Goal: Task Accomplishment & Management: Use online tool/utility

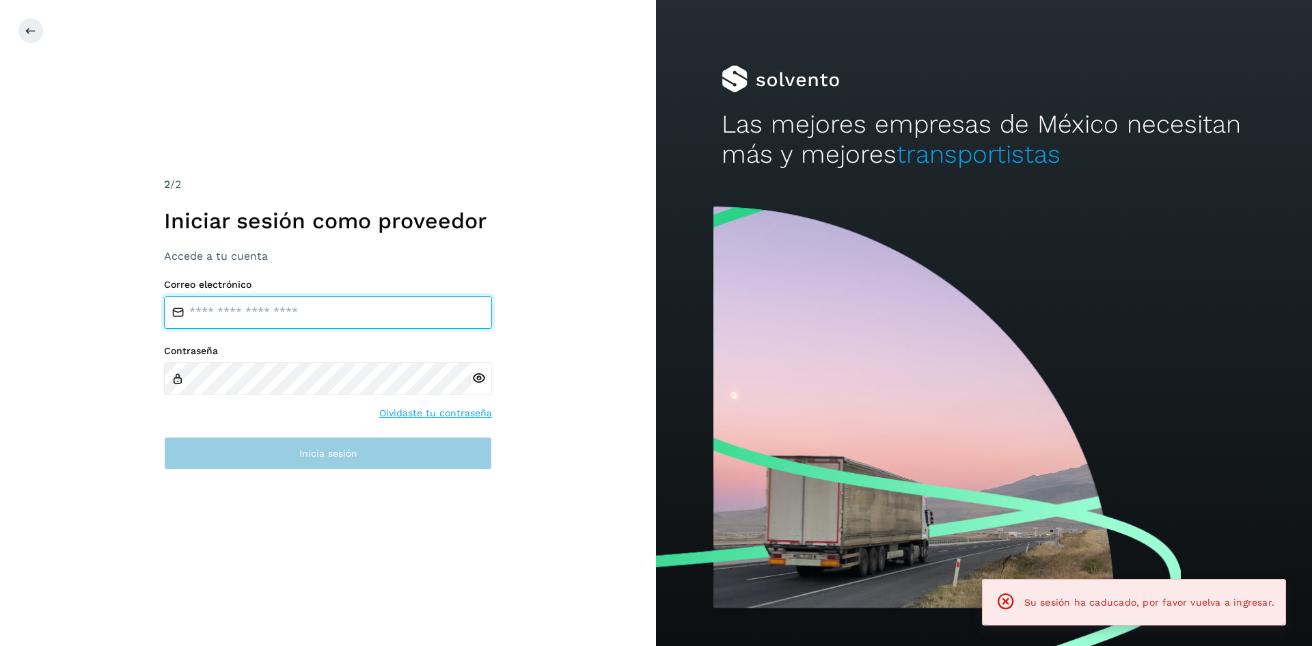
type input "**********"
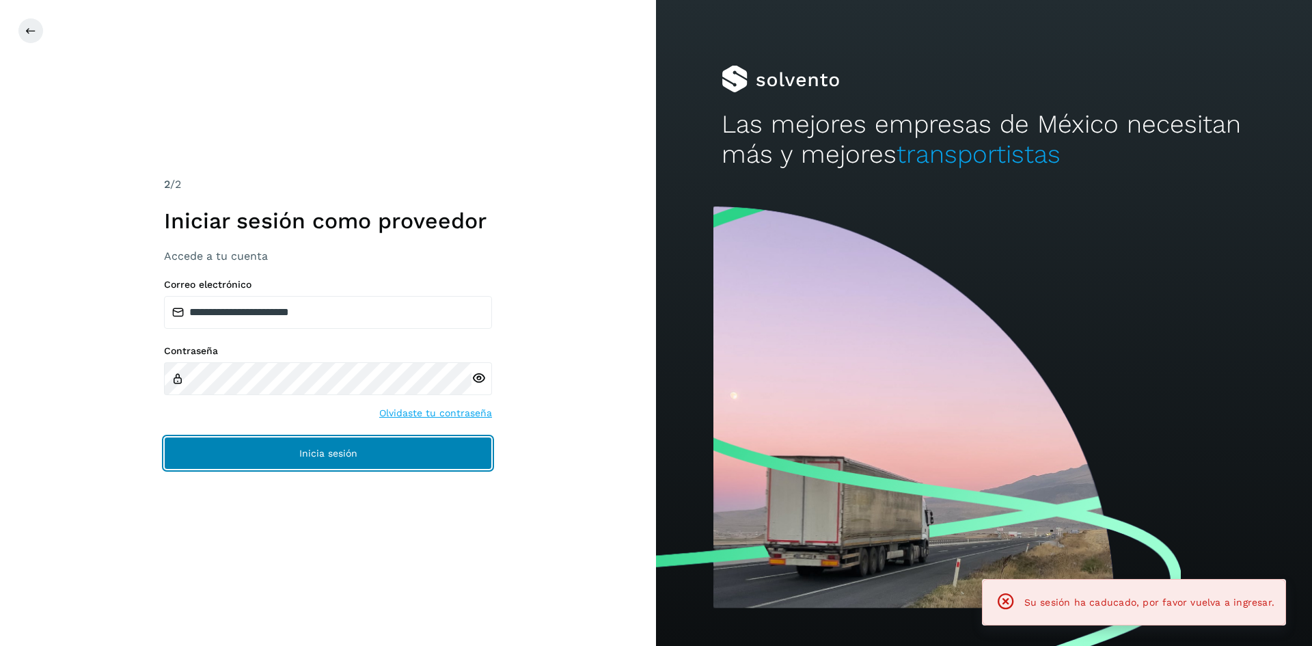
click at [403, 460] on button "Inicia sesión" at bounding box center [328, 453] width 328 height 33
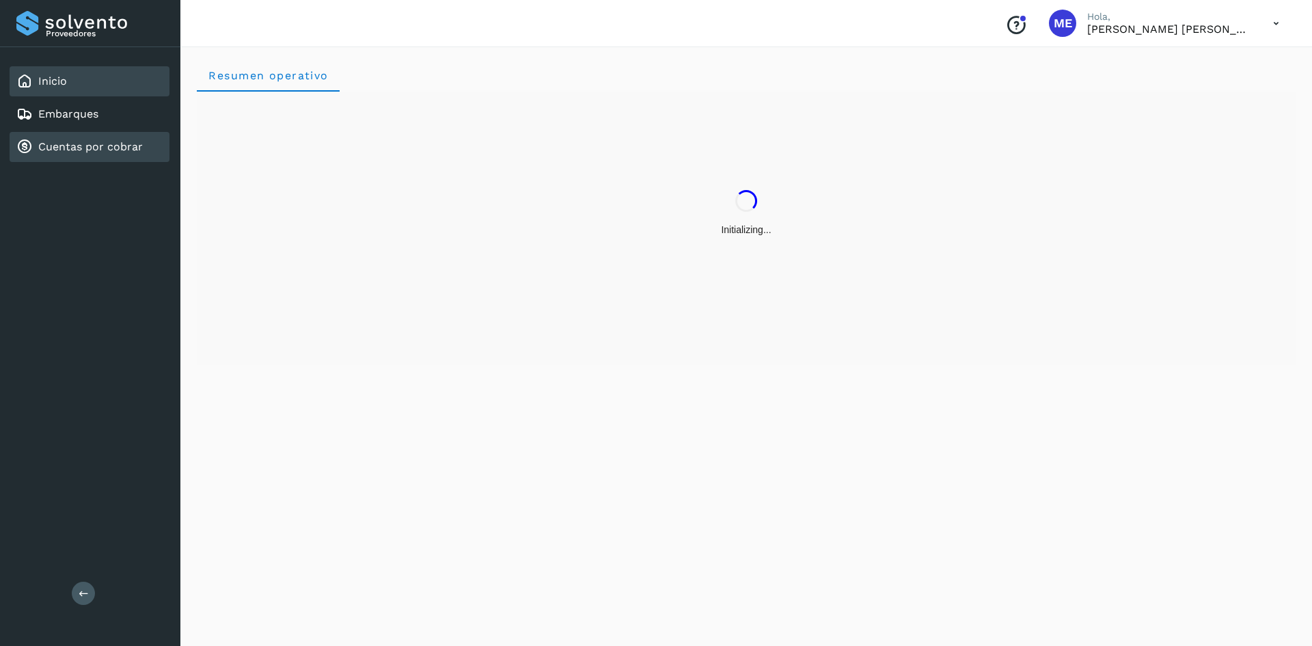
click at [46, 148] on link "Cuentas por cobrar" at bounding box center [90, 146] width 105 height 13
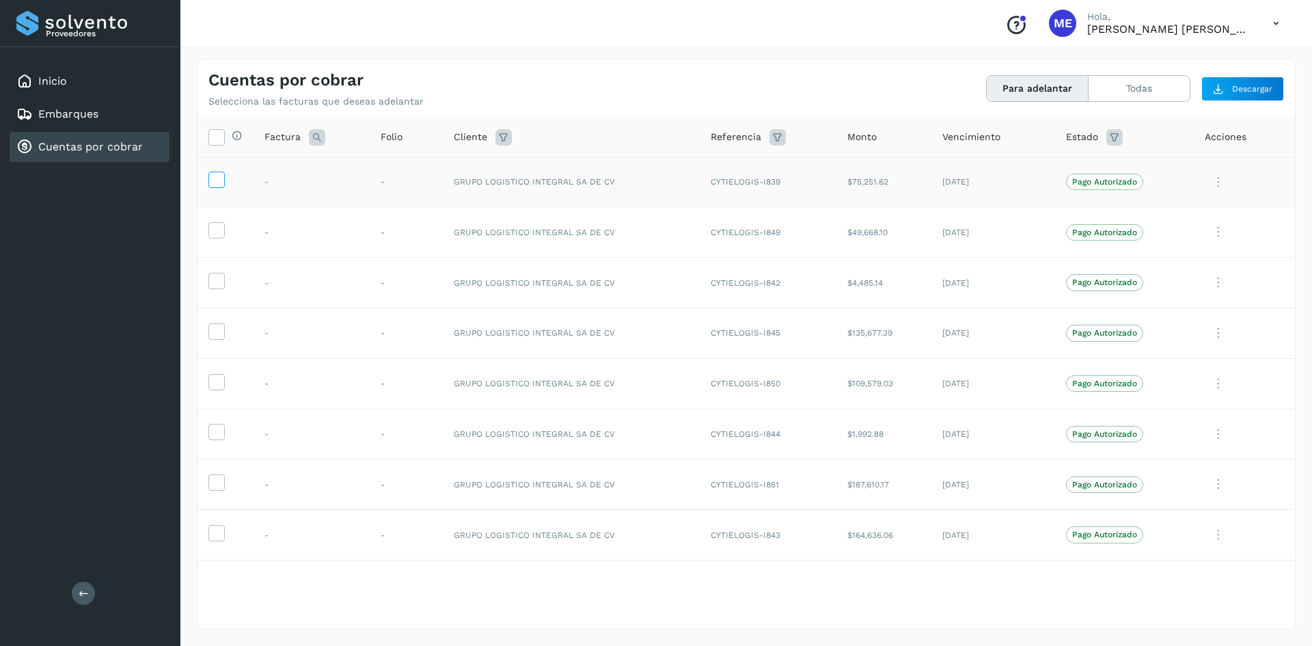
click at [216, 178] on icon at bounding box center [216, 179] width 14 height 14
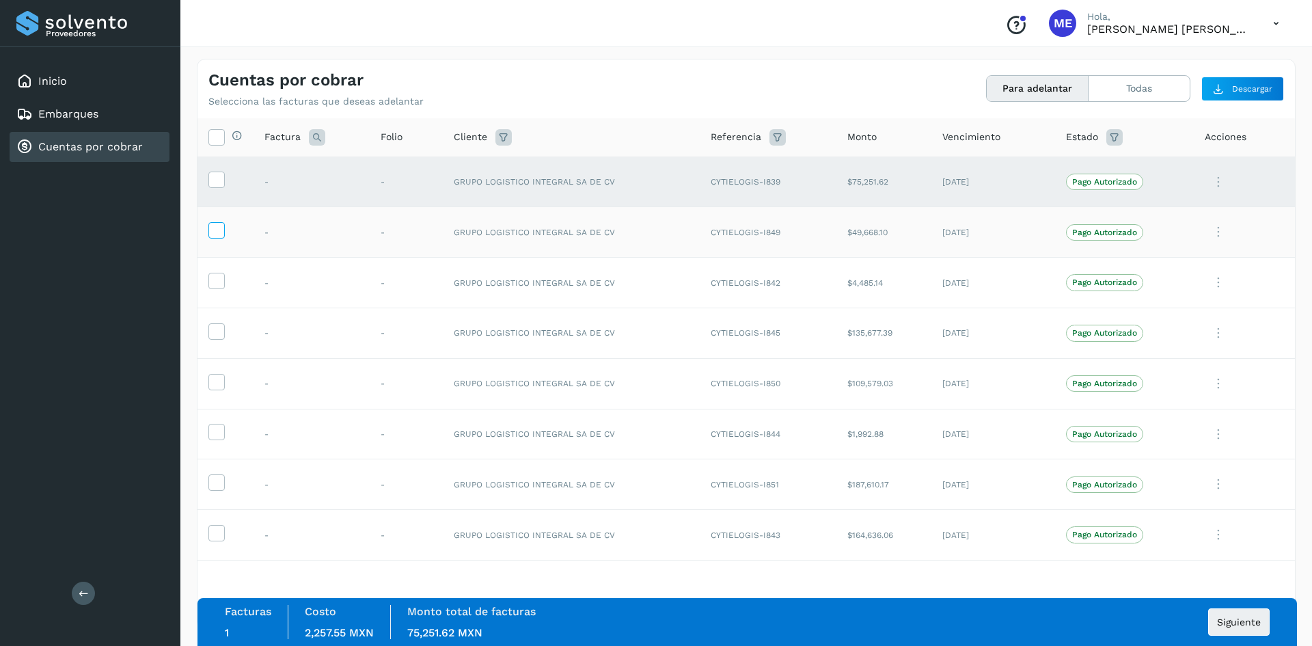
click at [211, 230] on icon at bounding box center [216, 229] width 14 height 14
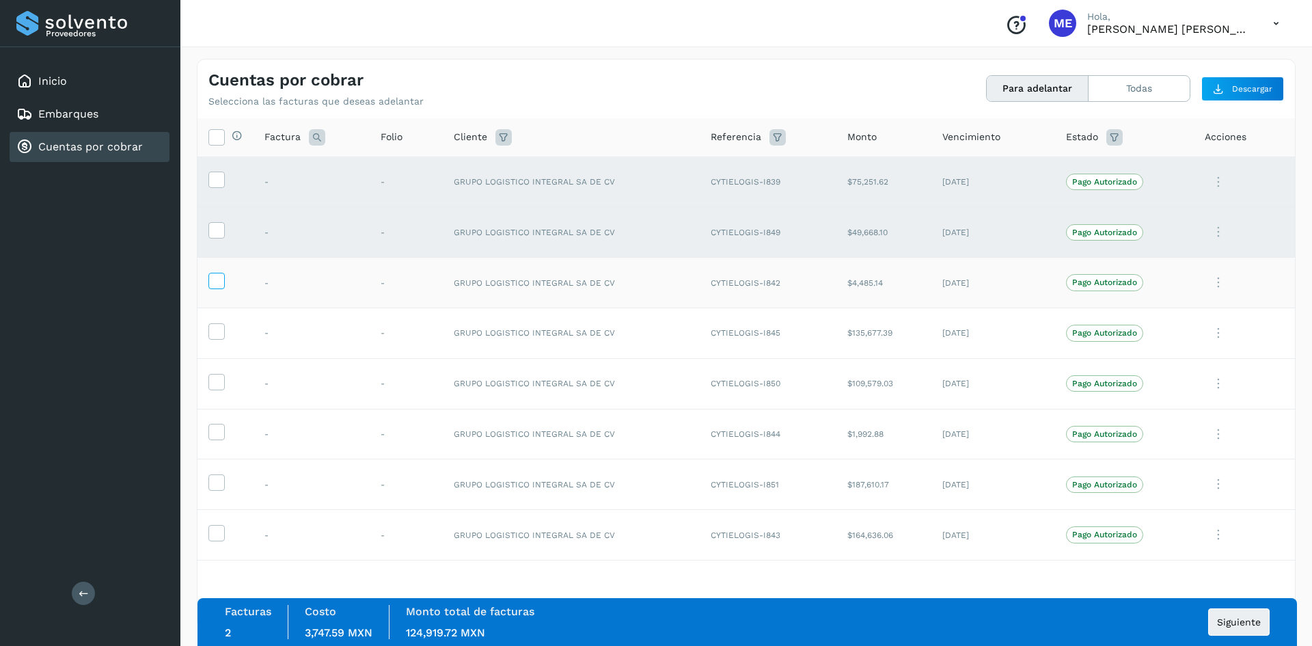
click at [211, 281] on icon at bounding box center [216, 280] width 14 height 14
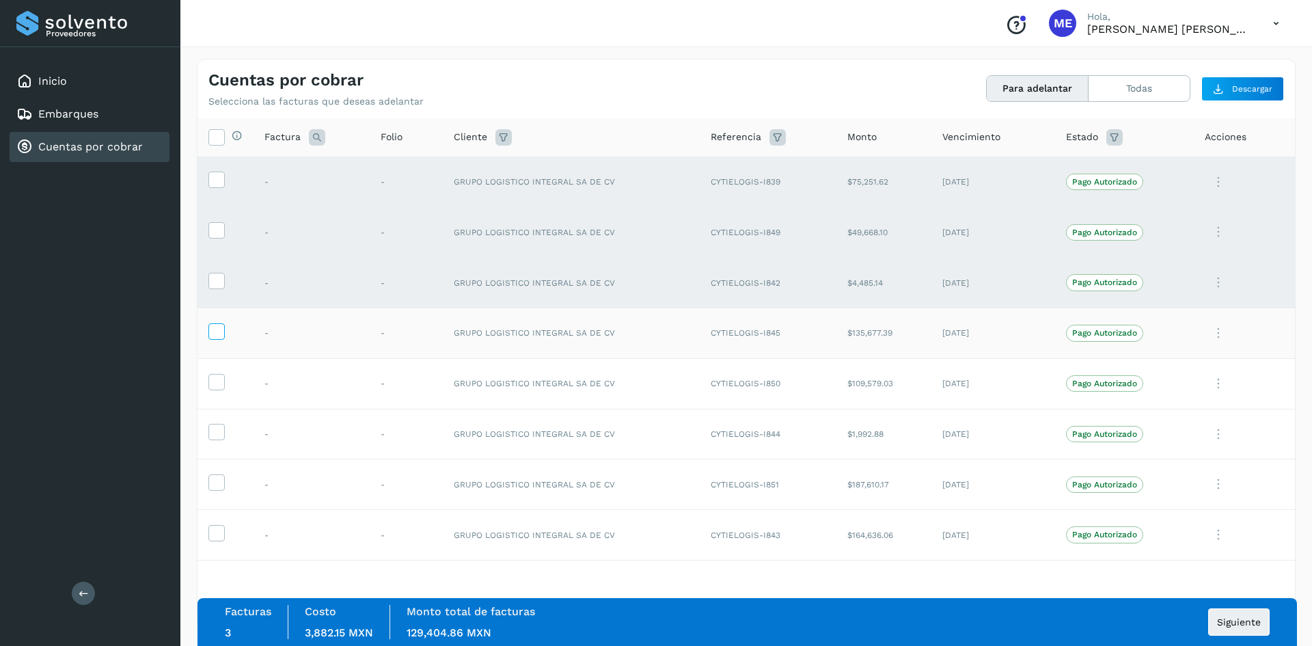
click at [214, 325] on icon at bounding box center [216, 330] width 14 height 14
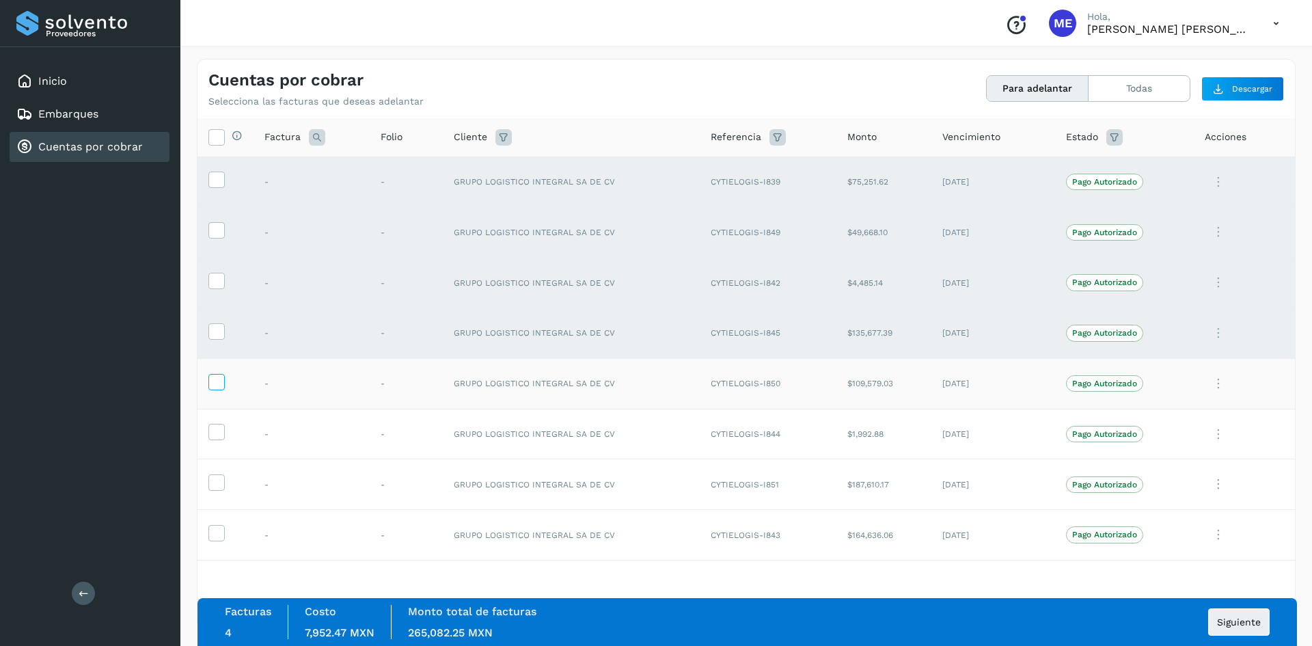
click at [214, 378] on icon at bounding box center [216, 381] width 14 height 14
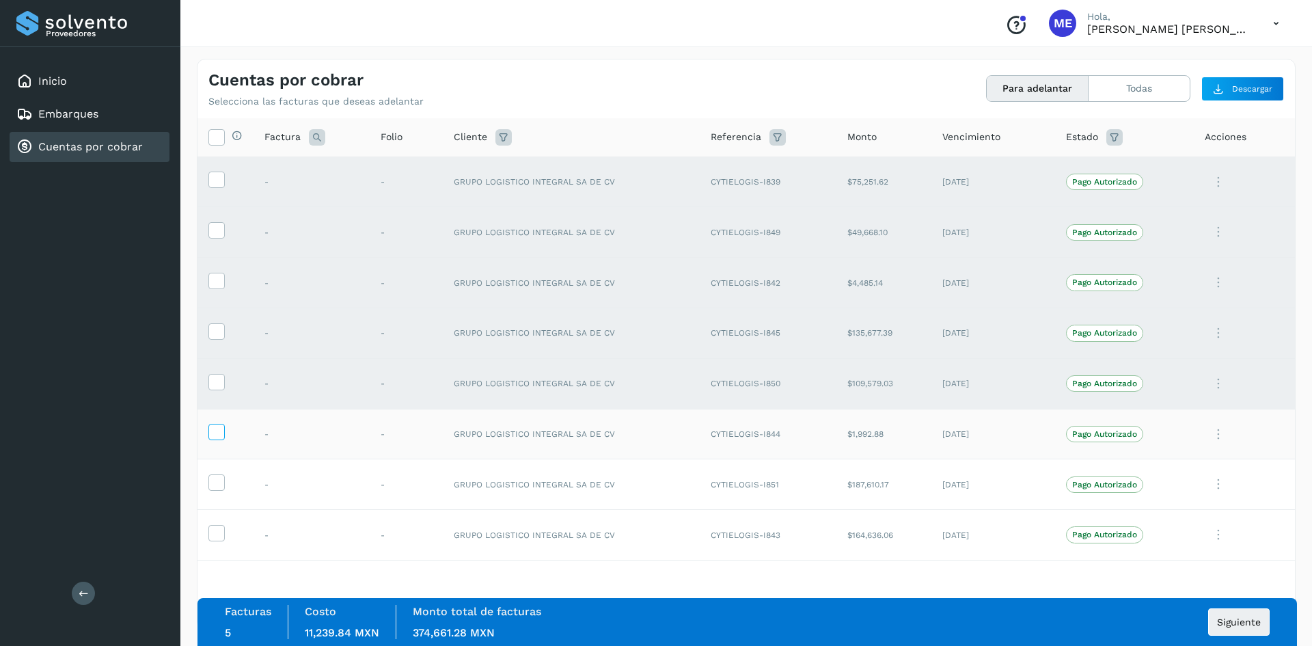
click at [213, 432] on icon at bounding box center [216, 431] width 14 height 14
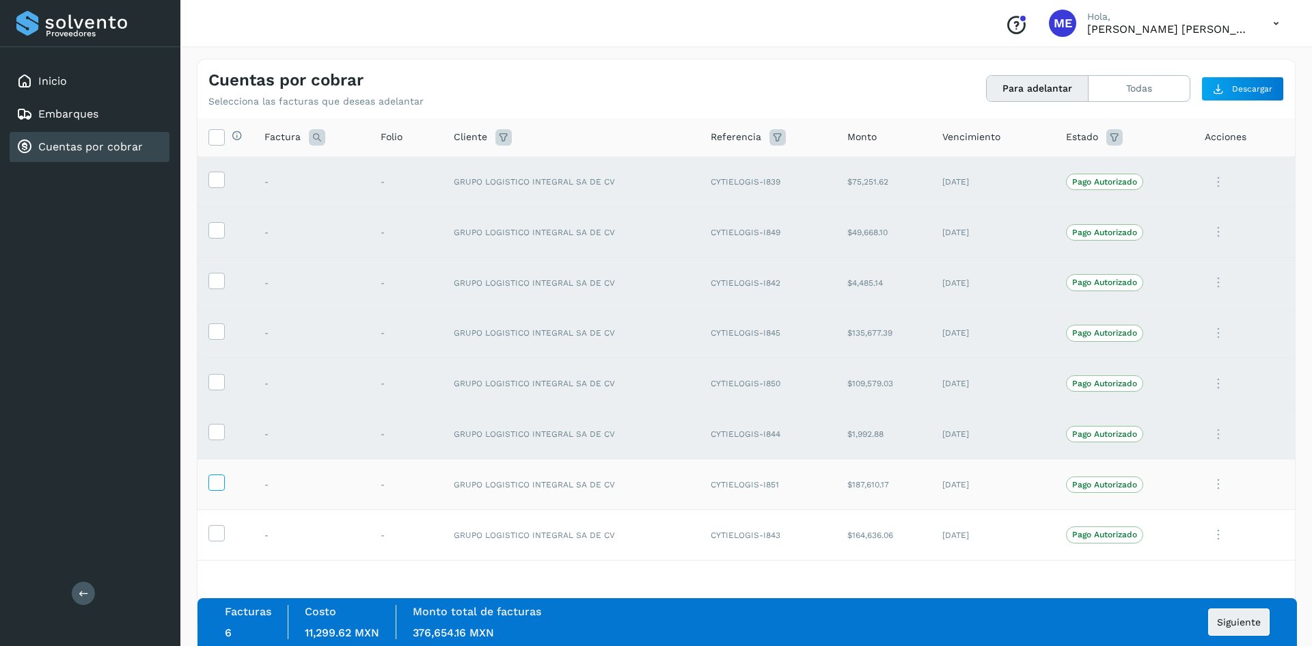
click at [217, 478] on icon at bounding box center [216, 481] width 14 height 14
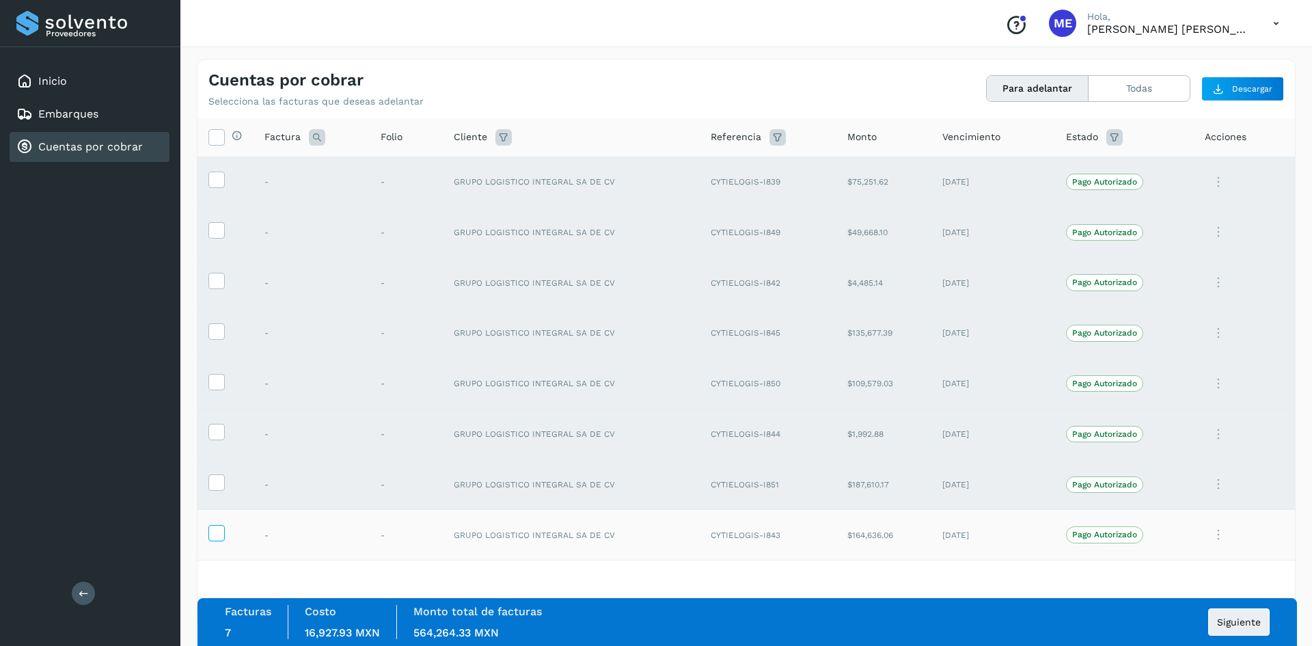
click at [215, 530] on icon at bounding box center [216, 532] width 14 height 14
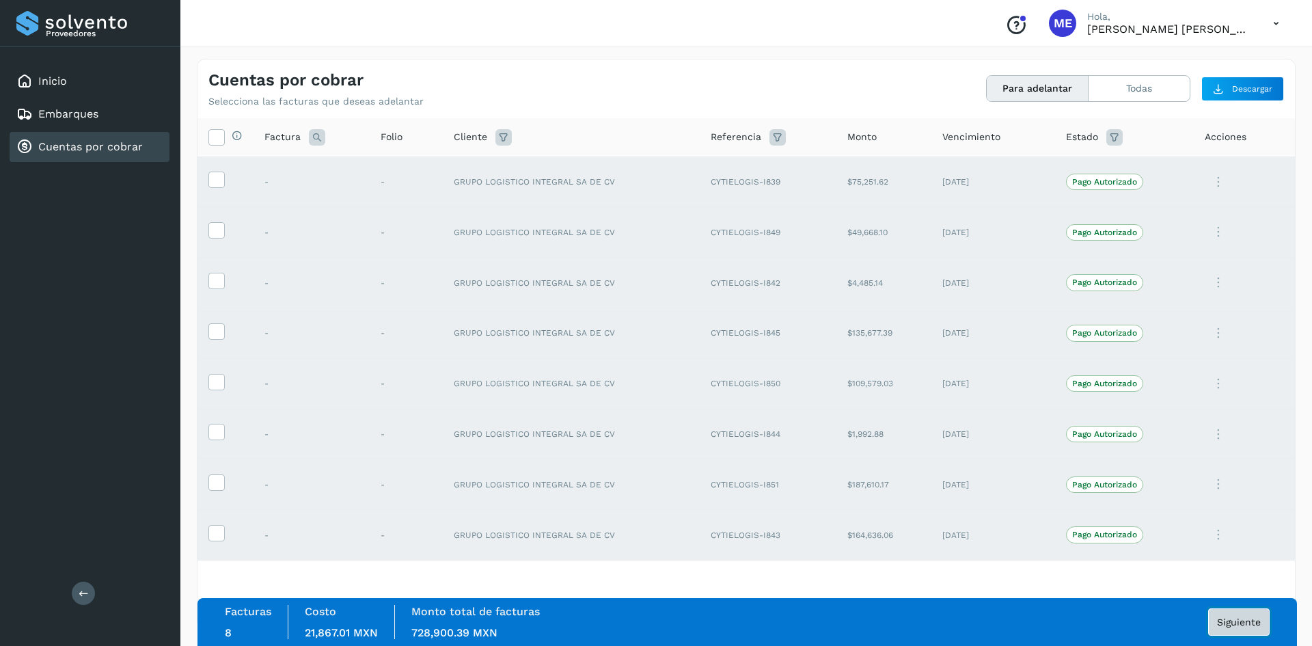
click at [1234, 627] on button "Siguiente" at bounding box center [1239, 621] width 62 height 27
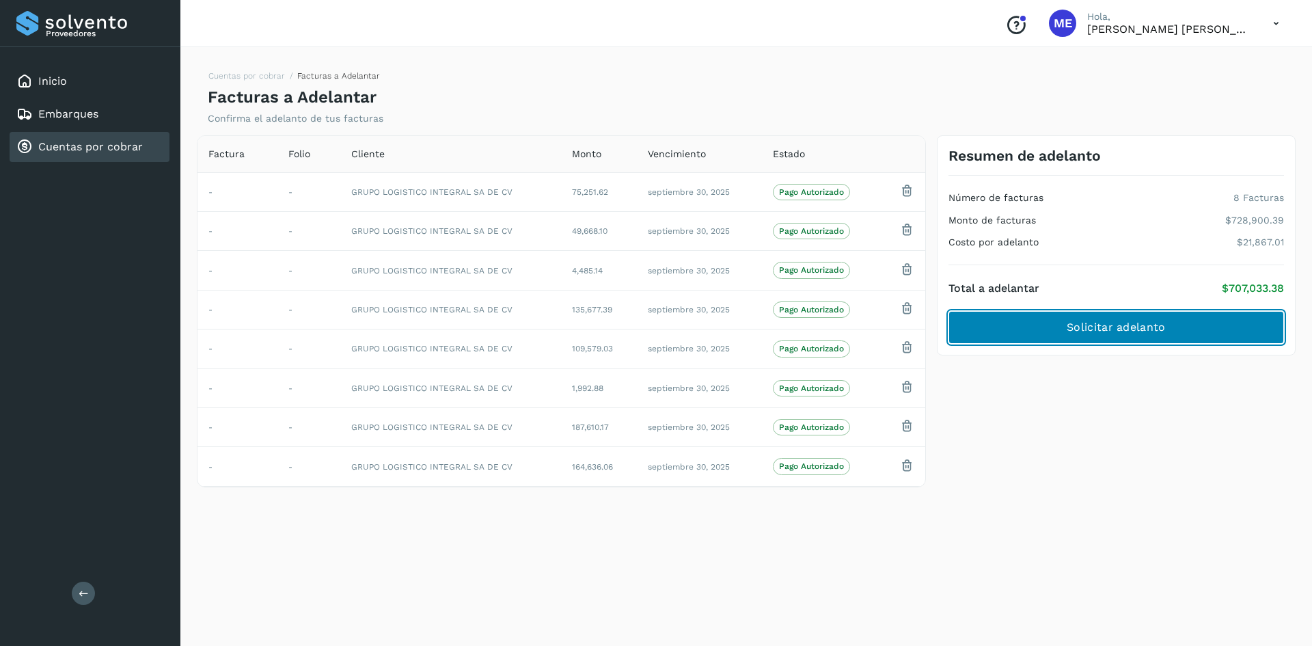
click at [1111, 320] on span "Solicitar adelanto" at bounding box center [1116, 327] width 98 height 15
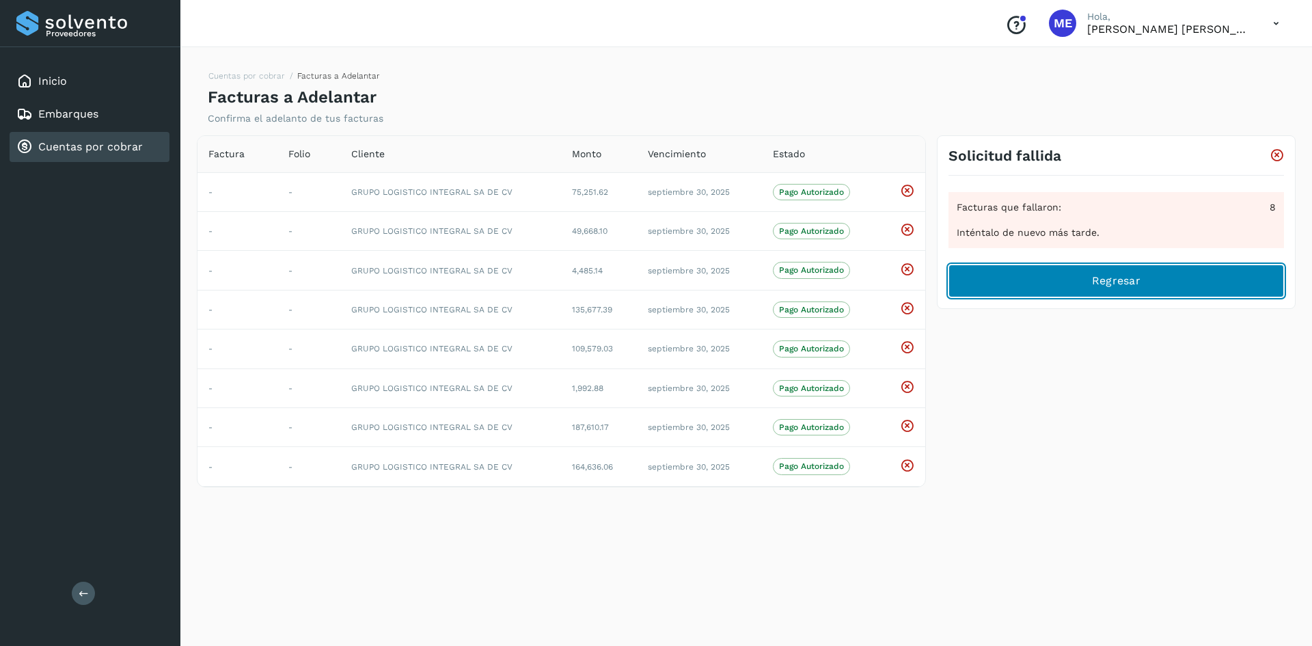
click at [1106, 279] on span "Regresar" at bounding box center [1116, 280] width 49 height 15
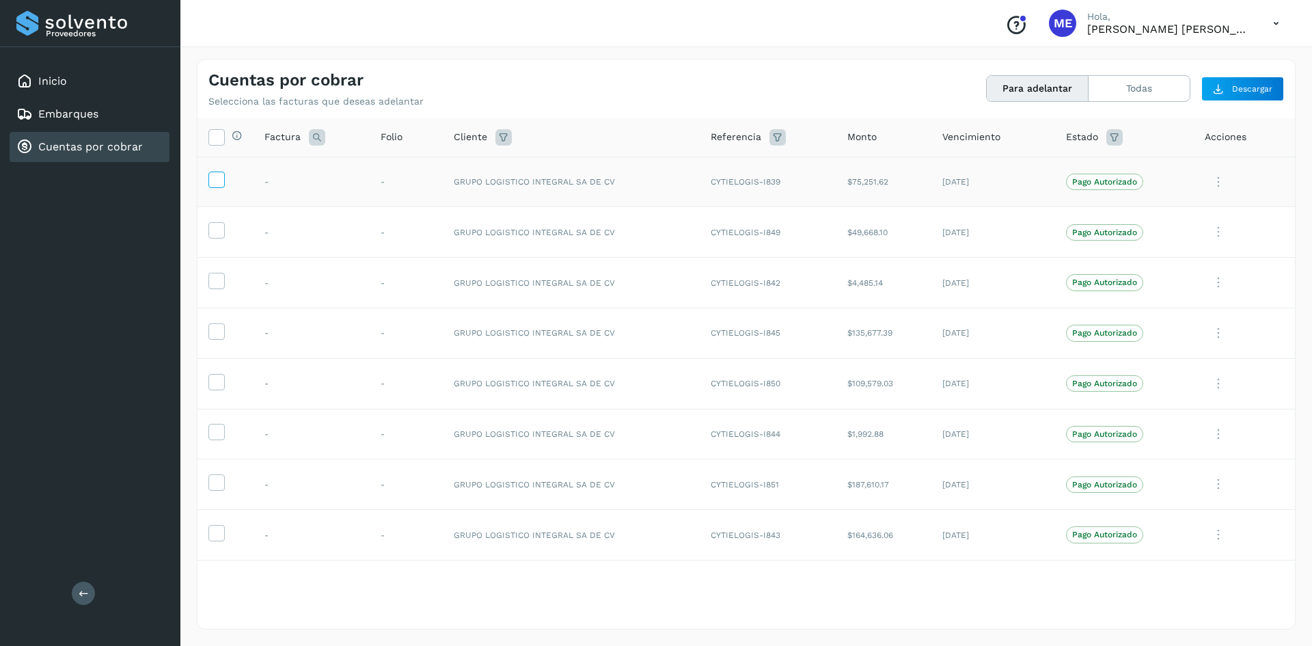
click at [215, 176] on icon at bounding box center [216, 179] width 14 height 14
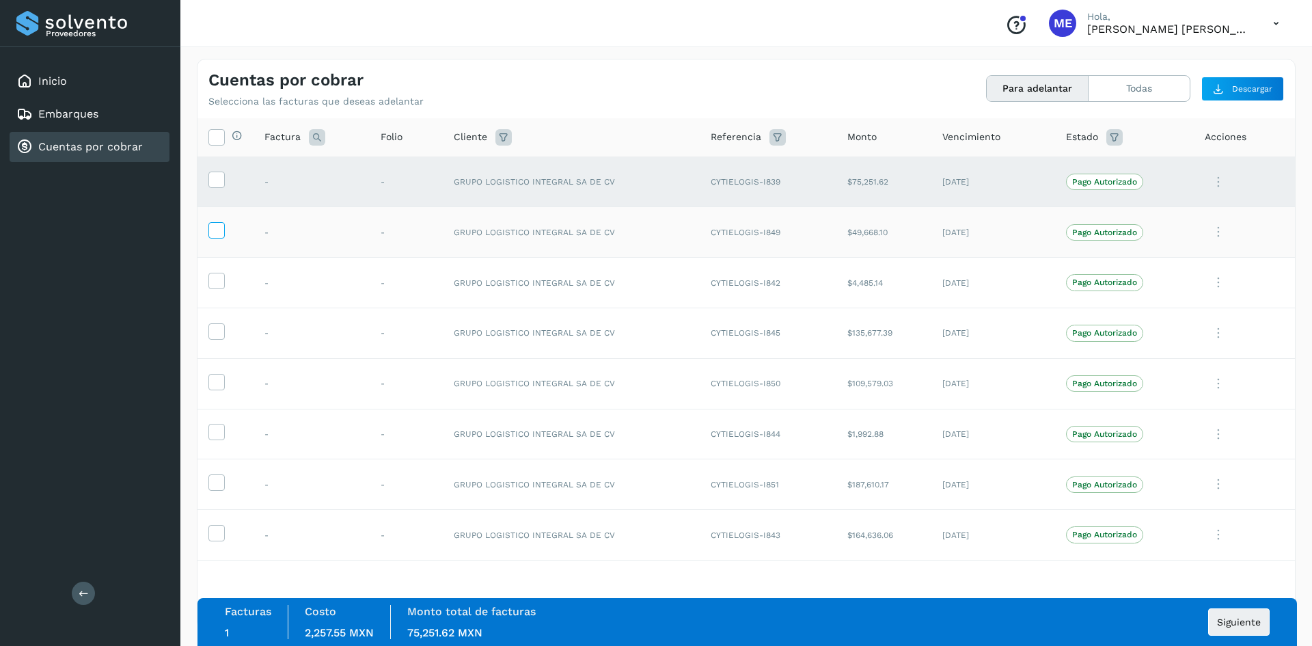
click at [214, 229] on icon at bounding box center [216, 229] width 14 height 14
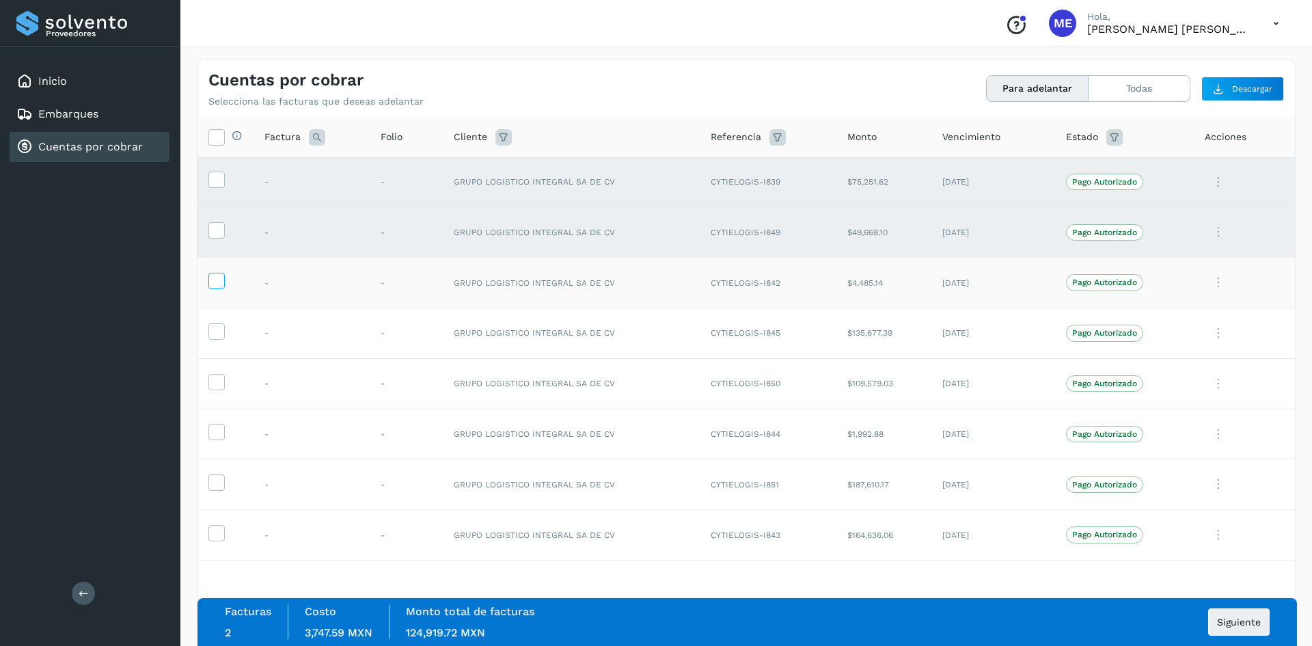
click at [219, 281] on icon at bounding box center [216, 280] width 14 height 14
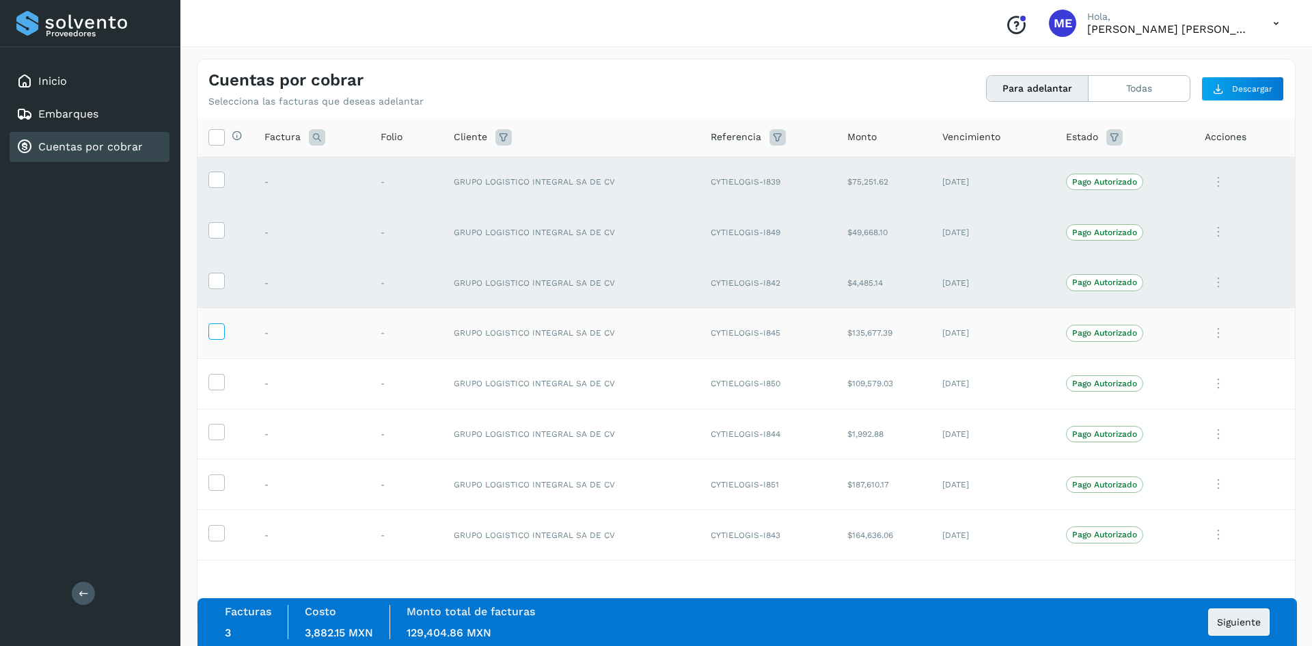
click at [217, 329] on icon at bounding box center [216, 330] width 14 height 14
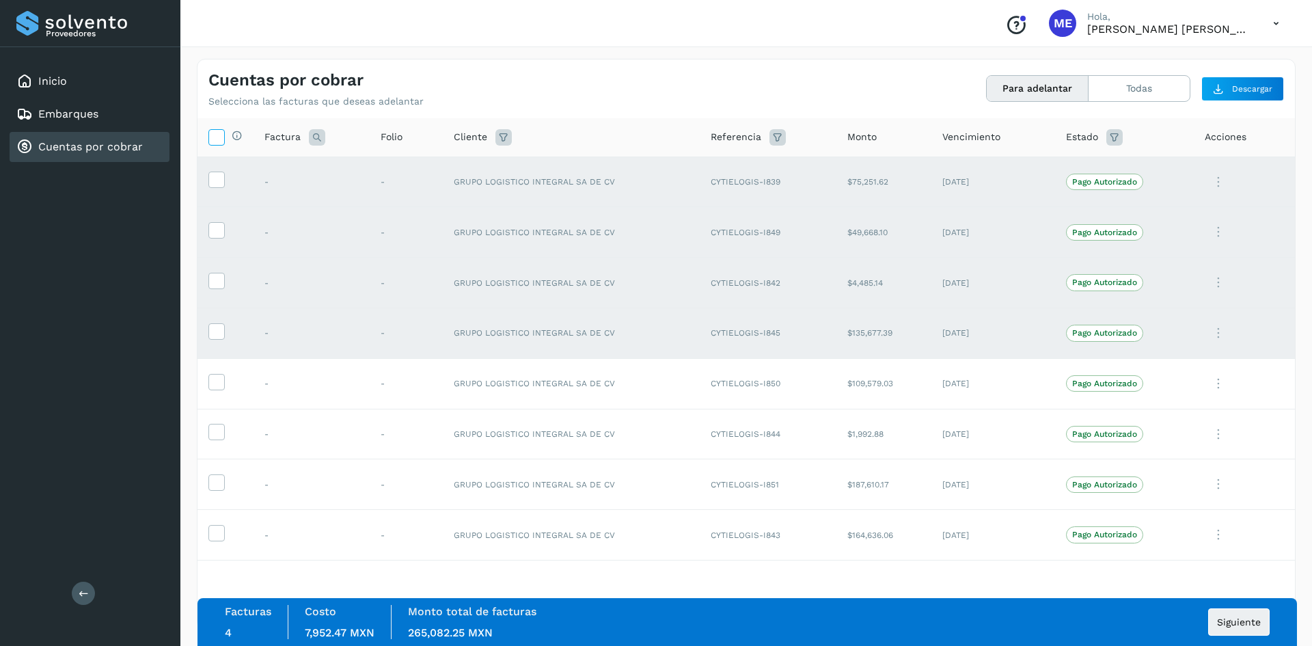
click at [214, 139] on icon at bounding box center [216, 136] width 14 height 14
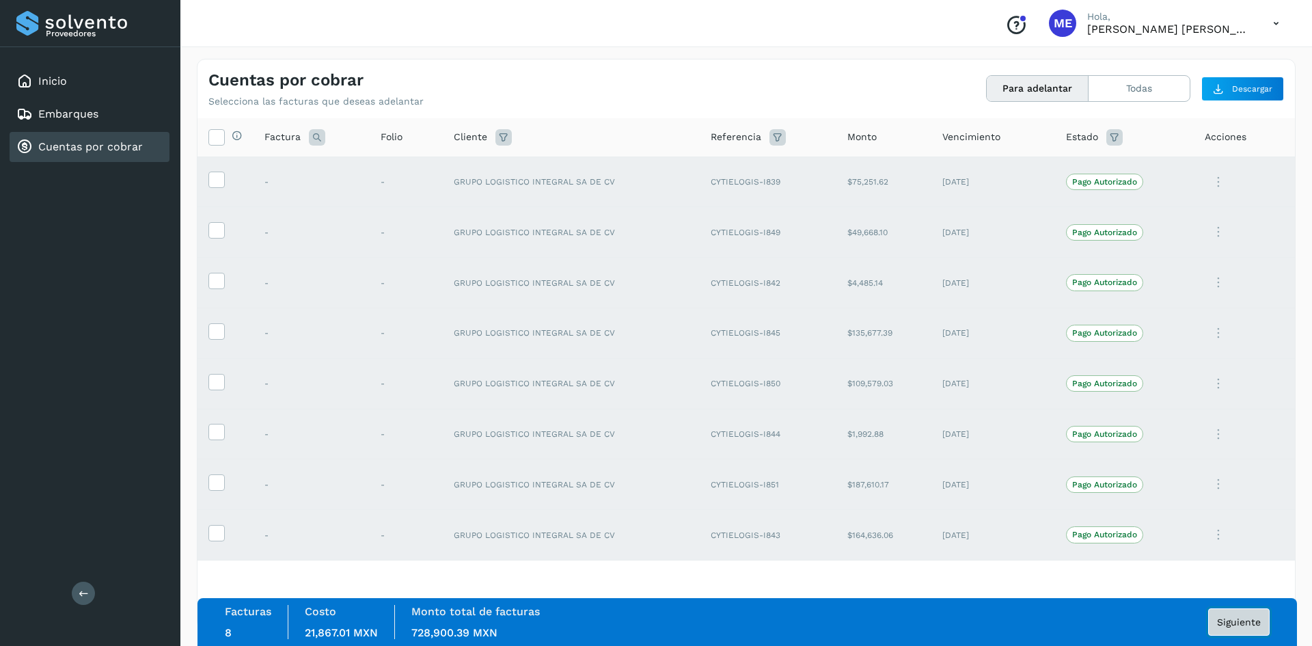
click at [1240, 627] on span "Siguiente" at bounding box center [1239, 622] width 44 height 10
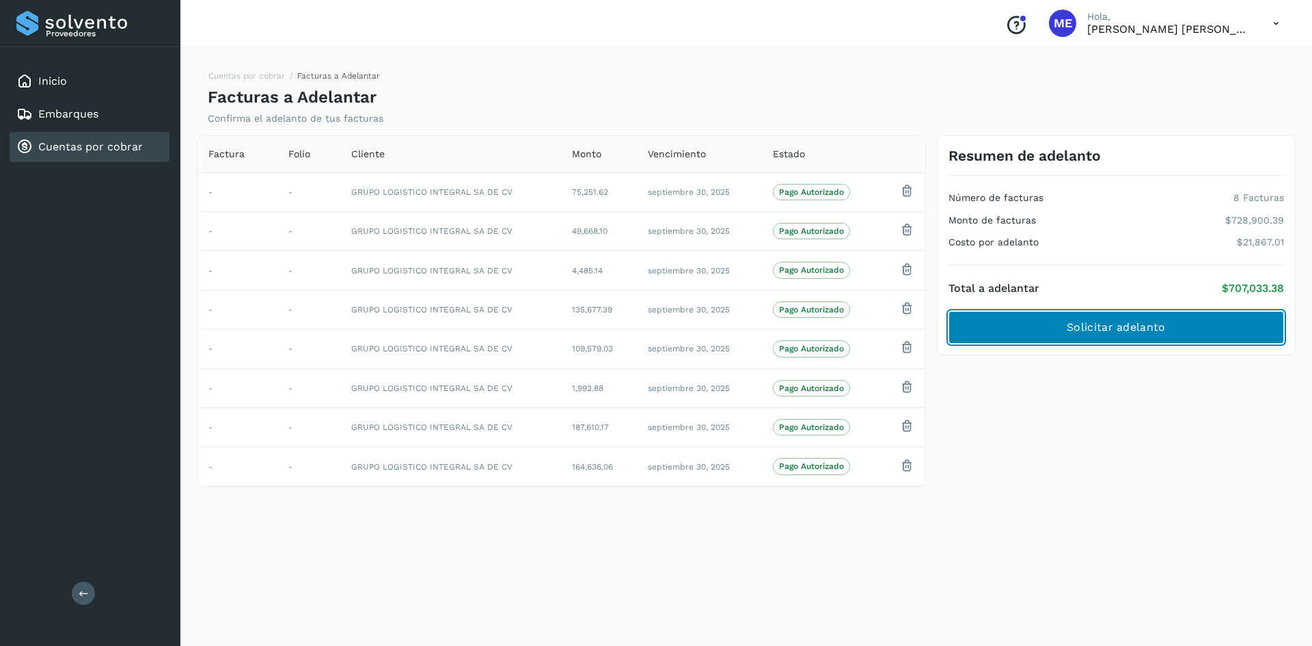
click at [1141, 332] on span "Solicitar adelanto" at bounding box center [1116, 327] width 98 height 15
